Goal: Use online tool/utility

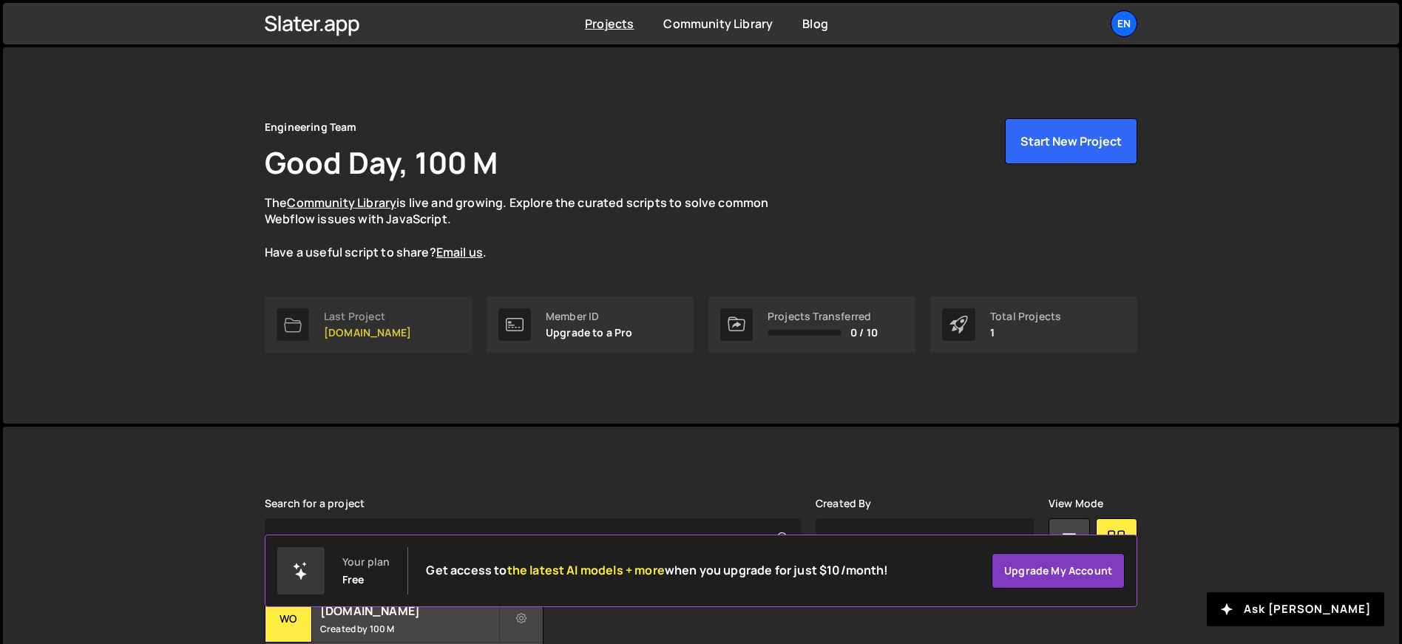
click at [450, 321] on link "Last Project womwell.com" at bounding box center [368, 325] width 207 height 56
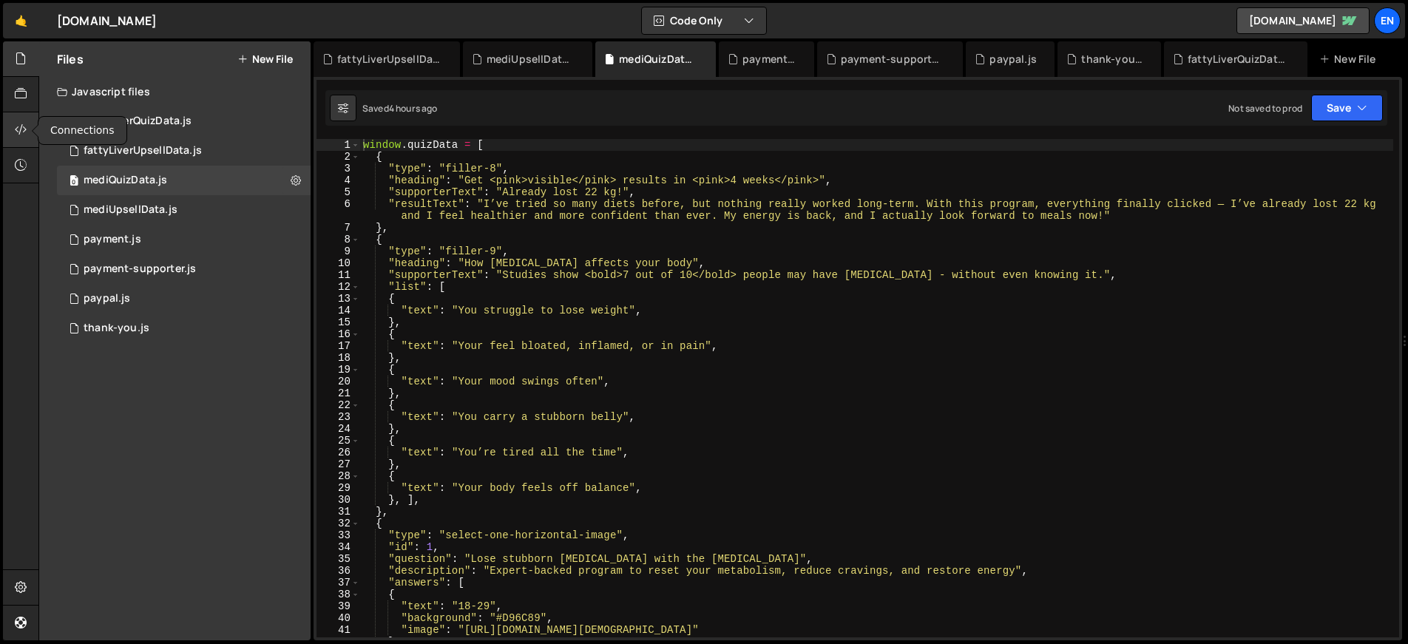
click at [24, 126] on icon at bounding box center [21, 129] width 12 height 16
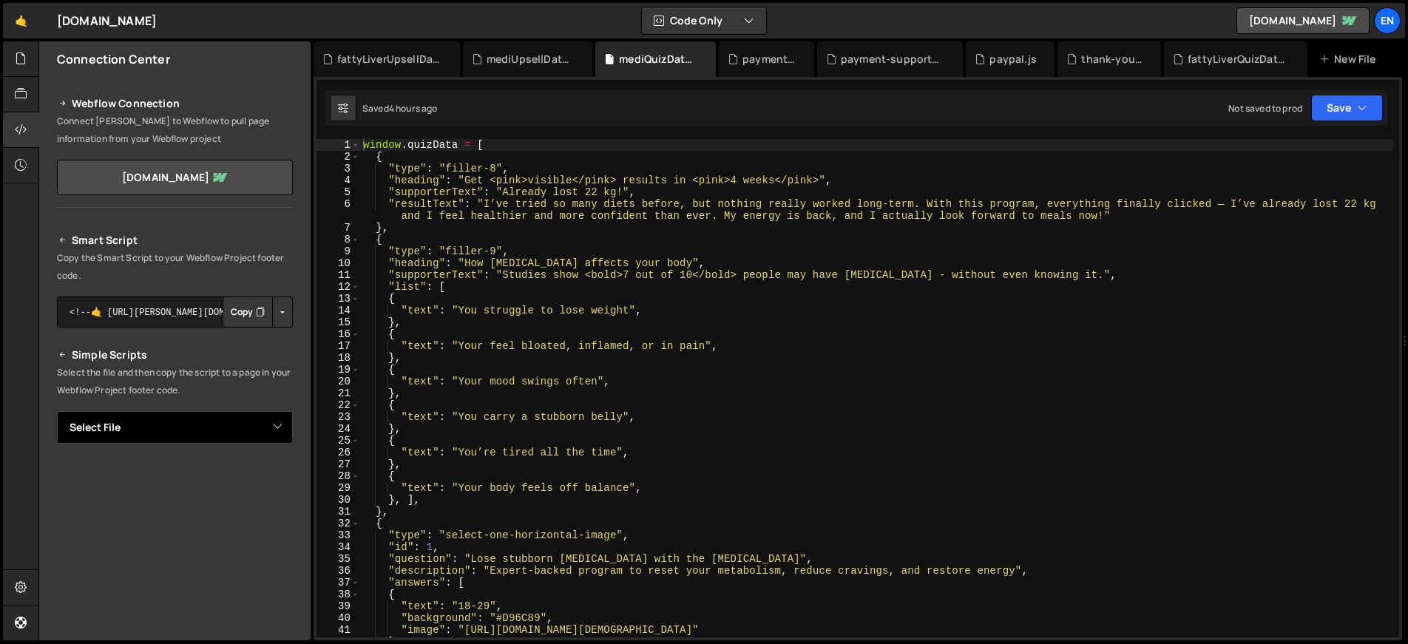
click at [180, 426] on select "Select File fattyLiverQuizData.js fattyLiverUpsellData.js mediQuizData.js mediU…" at bounding box center [175, 427] width 236 height 33
select select "46566"
click at [57, 411] on select "Select File fattyLiverQuizData.js fattyLiverUpsellData.js mediQuizData.js mediU…" at bounding box center [175, 427] width 236 height 33
click at [234, 481] on button "Copy" at bounding box center [248, 477] width 50 height 31
click at [237, 485] on button "Copy" at bounding box center [248, 477] width 50 height 31
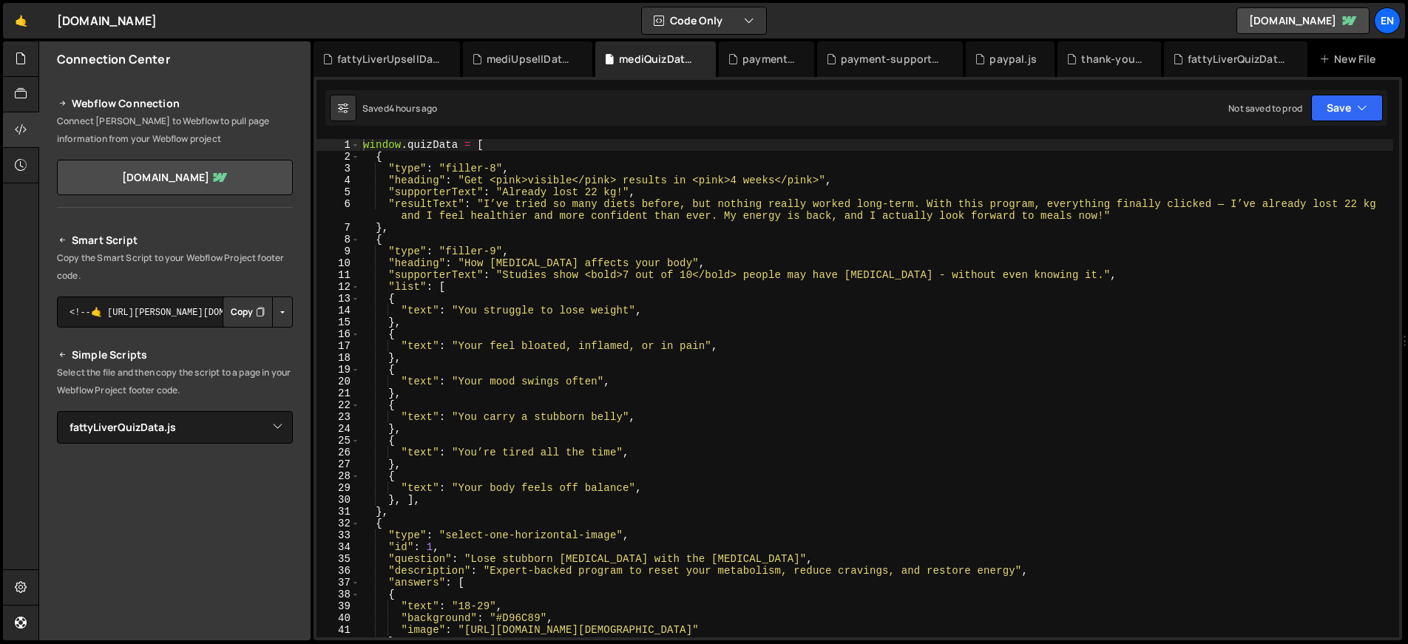
select select "46566"
